Goal: Understand process/instructions: Learn how to perform a task or action

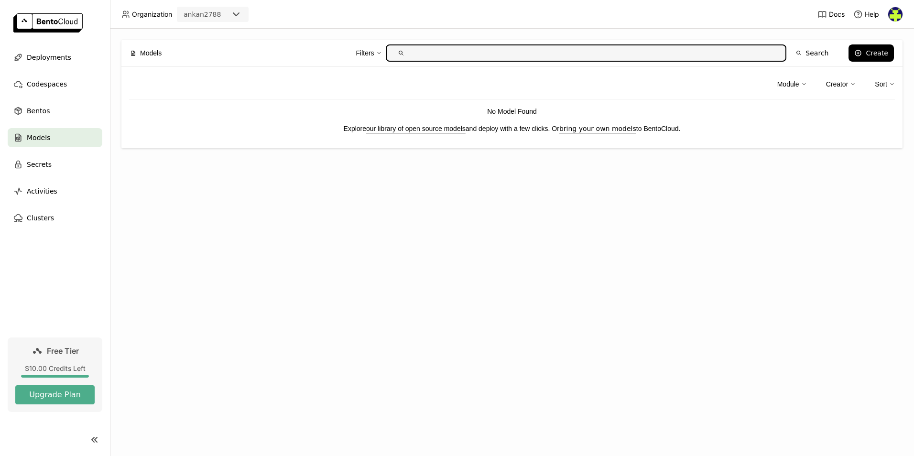
click at [799, 178] on div "Models Filters Search Create Module Creator Sort No Model Found Explore our lib…" at bounding box center [512, 242] width 804 height 427
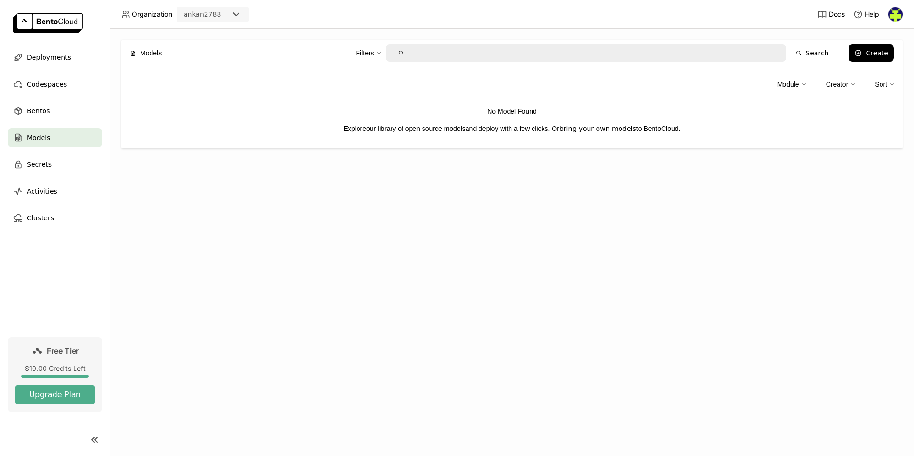
drag, startPoint x: 799, startPoint y: 178, endPoint x: 636, endPoint y: 194, distance: 164.2
click at [636, 194] on div "Models Filters Search Create Module Creator Sort No Model Found Explore our lib…" at bounding box center [512, 242] width 804 height 427
click at [50, 108] on div "Bentos" at bounding box center [55, 110] width 95 height 19
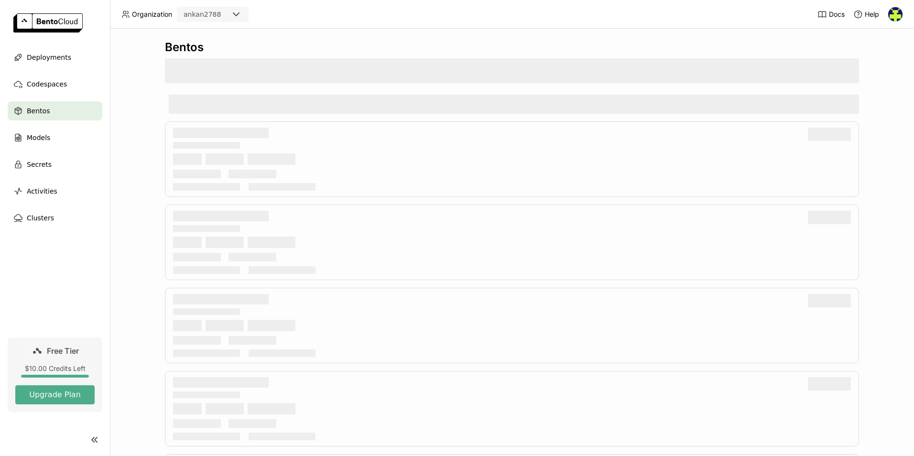
click at [50, 108] on div "Bentos" at bounding box center [55, 110] width 95 height 19
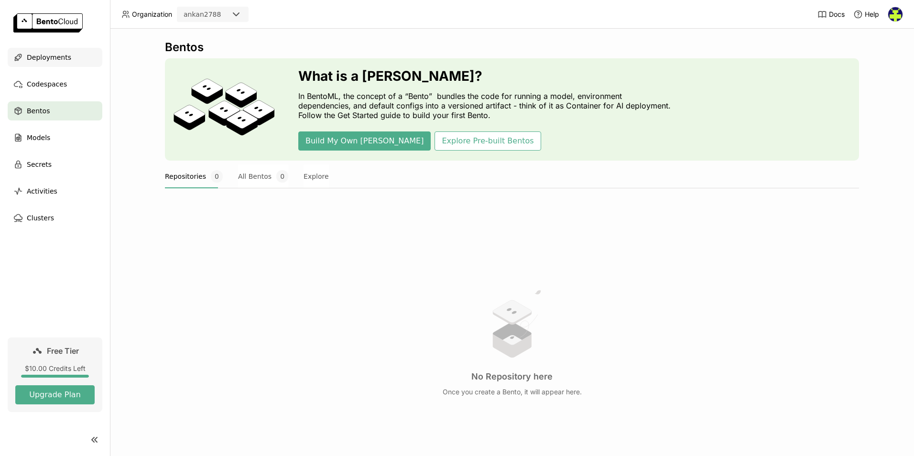
click at [60, 56] on span "Deployments" at bounding box center [49, 57] width 44 height 11
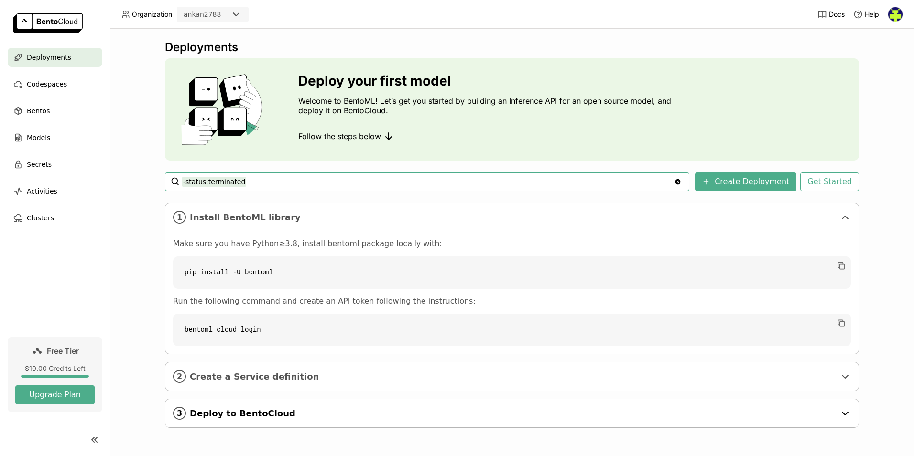
click at [485, 415] on span "Deploy to BentoCloud" at bounding box center [513, 413] width 646 height 11
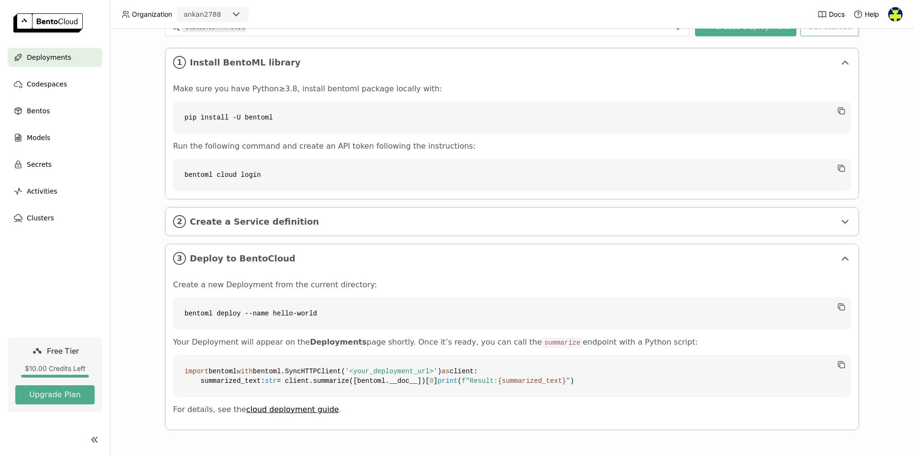
scroll to position [184, 0]
click at [278, 409] on link "cloud deployment guide" at bounding box center [292, 409] width 93 height 9
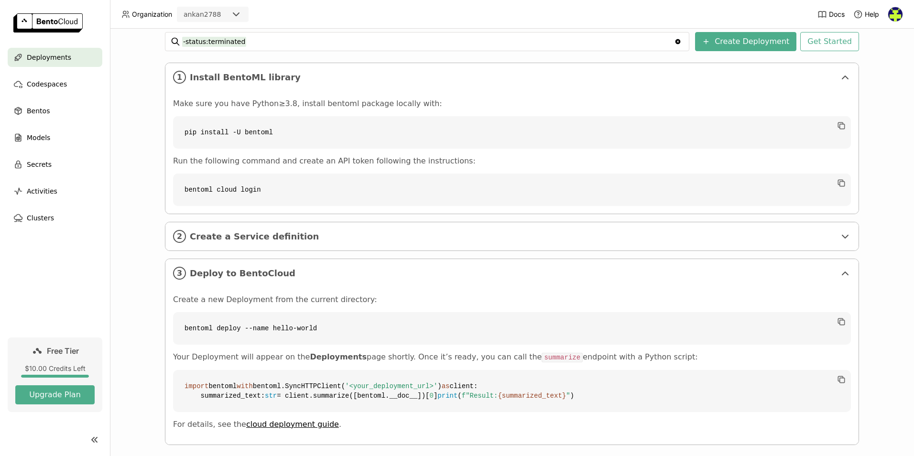
scroll to position [123, 0]
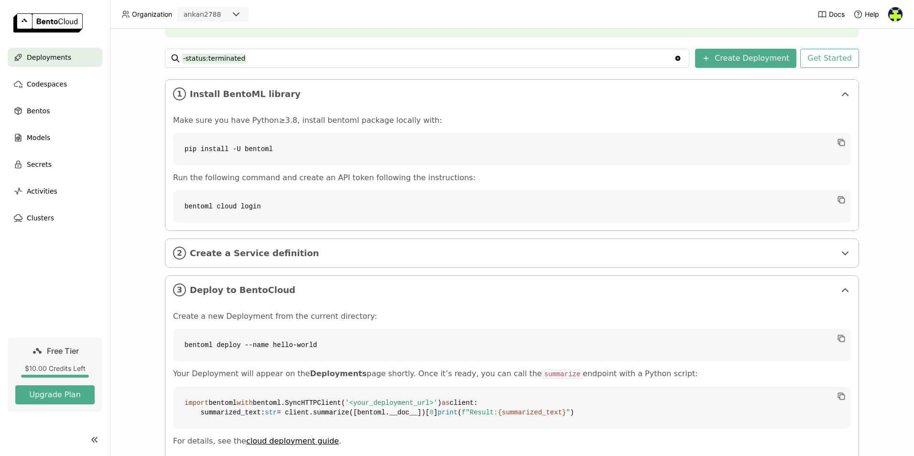
drag, startPoint x: 908, startPoint y: 179, endPoint x: 900, endPoint y: 156, distance: 24.2
click at [900, 156] on div "Deployments Deploy your first model Welcome to BentoML! Let’s get you started b…" at bounding box center [512, 242] width 804 height 427
